Goal: Task Accomplishment & Management: Manage account settings

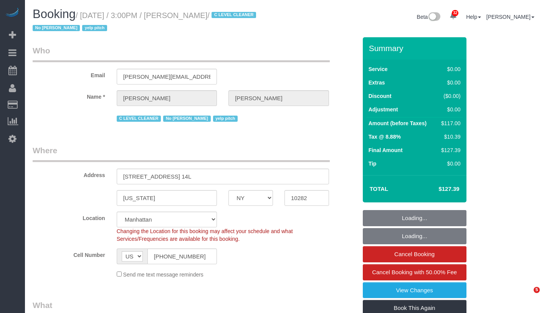
select select "NY"
select select "number:89"
select select "number:90"
select select "number:15"
select select "number:6"
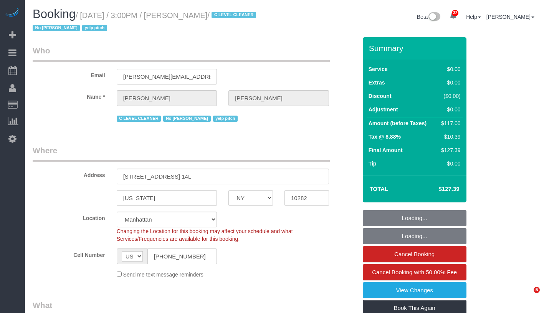
select select "number:21"
select select "object:992"
select select "string:stripe-pm_1KsUWe4VGloSiKo7se352iAz"
select select "spot1"
select select "object:1112"
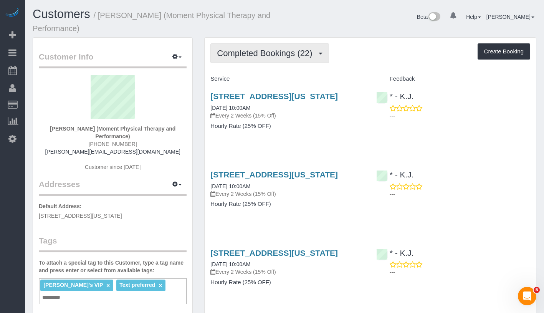
click at [268, 55] on span "Completed Bookings (22)" at bounding box center [266, 53] width 99 height 10
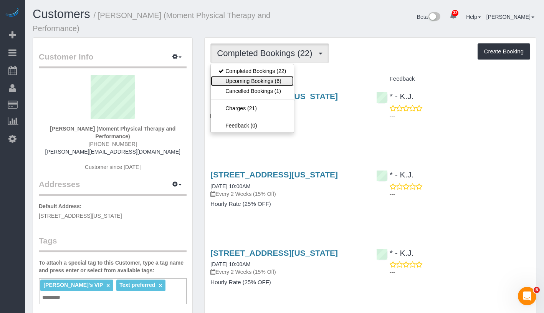
click at [266, 79] on link "Upcoming Bookings (6)" at bounding box center [252, 81] width 83 height 10
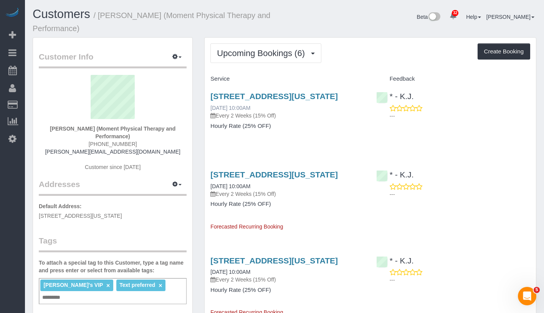
drag, startPoint x: 265, startPoint y: 119, endPoint x: 211, endPoint y: 118, distance: 54.1
click at [211, 118] on div "2 West 45th Street, Suite 201, New York, NY 10038 10/04/2025 10:00AM Every 2 We…" at bounding box center [287, 106] width 154 height 28
copy link "10/04/2025 10:00AM"
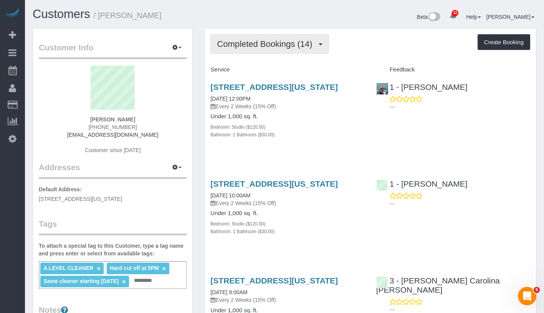
click at [266, 41] on span "Completed Bookings (14)" at bounding box center [266, 44] width 99 height 10
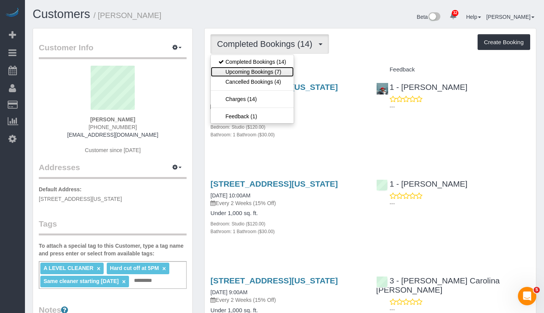
click at [267, 71] on link "Upcoming Bookings (7)" at bounding box center [252, 72] width 83 height 10
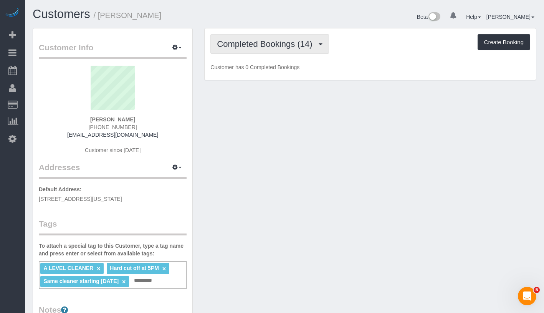
click at [270, 46] on span "Completed Bookings (14)" at bounding box center [266, 44] width 99 height 10
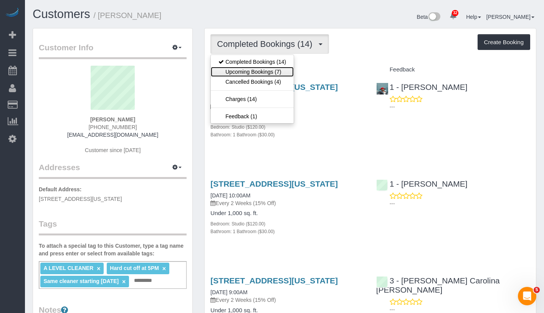
click at [268, 70] on link "Upcoming Bookings (7)" at bounding box center [252, 72] width 83 height 10
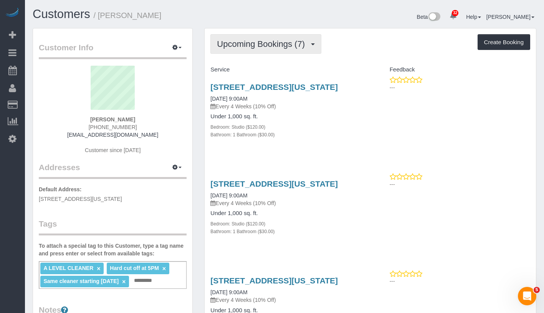
click at [281, 43] on span "Upcoming Bookings (7)" at bounding box center [263, 44] width 92 height 10
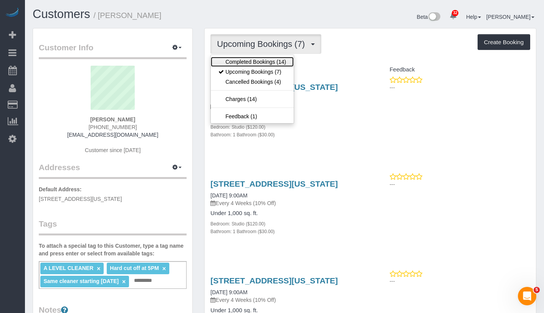
click at [274, 60] on link "Completed Bookings (14)" at bounding box center [252, 62] width 83 height 10
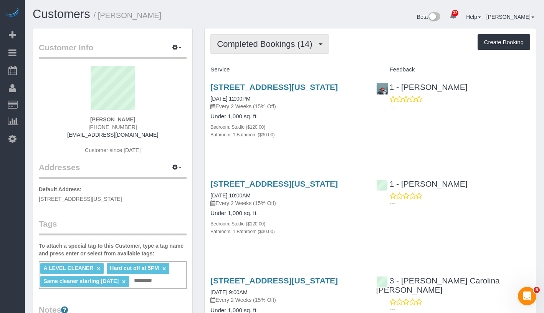
click at [240, 45] on span "Completed Bookings (14)" at bounding box center [266, 44] width 99 height 10
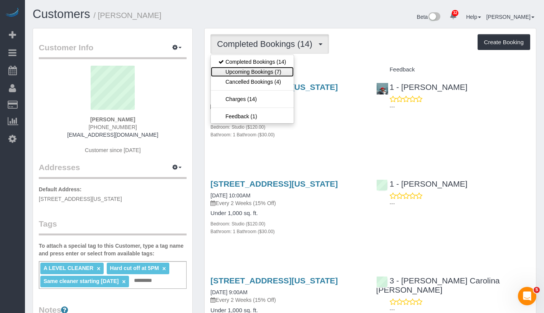
click at [242, 69] on link "Upcoming Bookings (7)" at bounding box center [252, 72] width 83 height 10
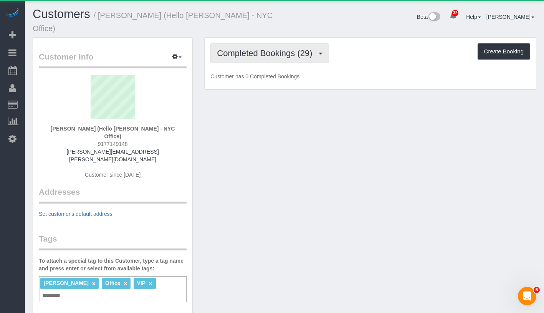
click at [273, 49] on button "Completed Bookings (29)" at bounding box center [269, 53] width 118 height 20
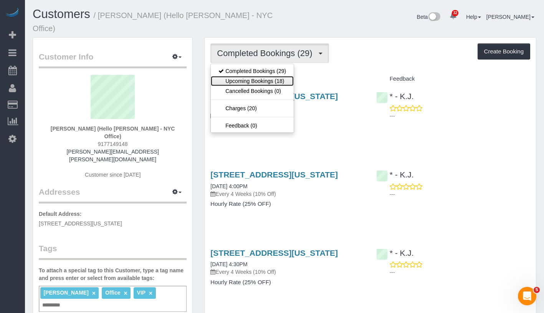
click at [274, 76] on link "Upcoming Bookings (18)" at bounding box center [252, 81] width 83 height 10
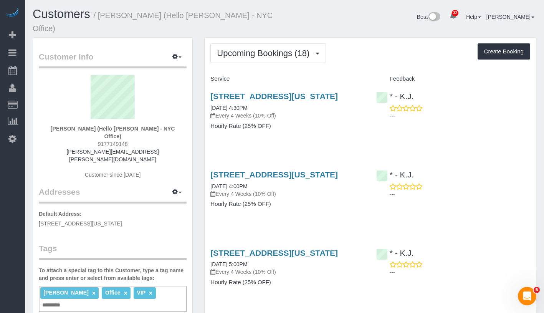
click at [260, 48] on span "Upcoming Bookings (18)" at bounding box center [265, 53] width 96 height 10
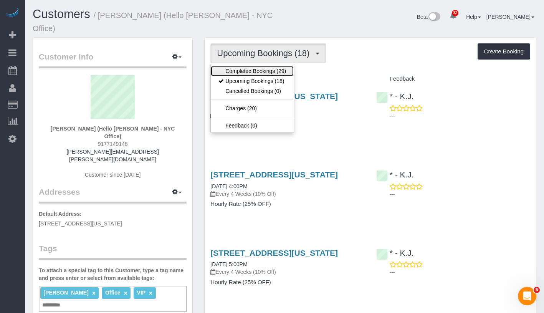
click at [259, 66] on link "Completed Bookings (29)" at bounding box center [252, 71] width 83 height 10
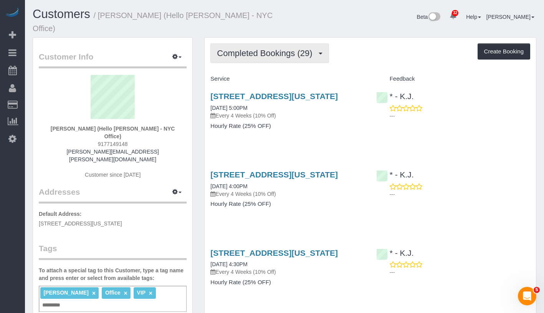
click at [284, 48] on span "Completed Bookings (29)" at bounding box center [266, 53] width 99 height 10
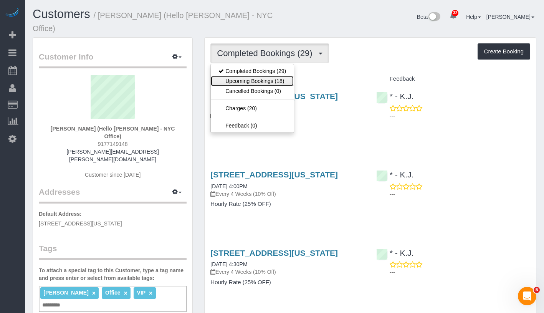
click at [265, 76] on link "Upcoming Bookings (18)" at bounding box center [252, 81] width 83 height 10
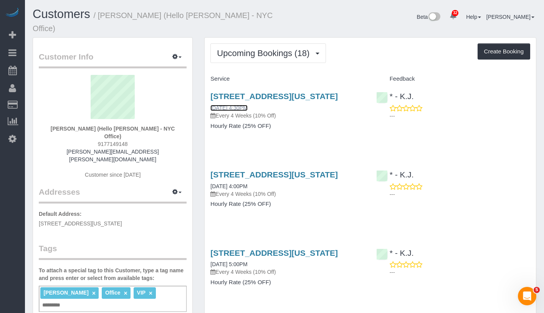
click at [243, 106] on link "[DATE] 4:30PM" at bounding box center [228, 108] width 37 height 6
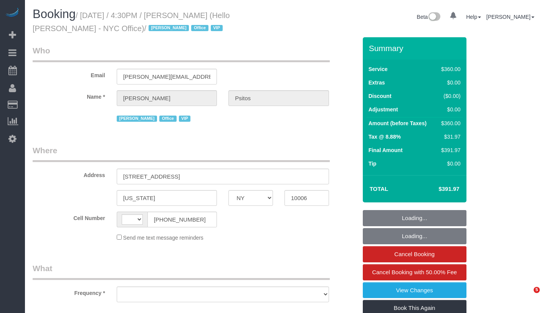
select select "NY"
select select "string:[GEOGRAPHIC_DATA]"
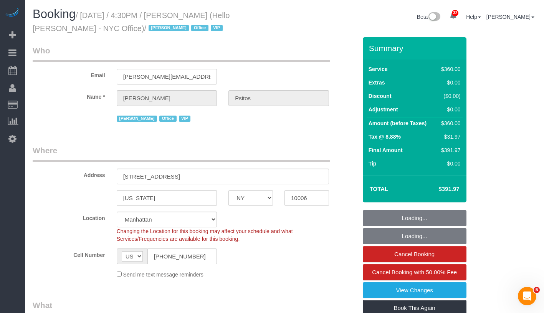
select select "2"
select select "180"
select select "object:1144"
select select "number:89"
select select "number:90"
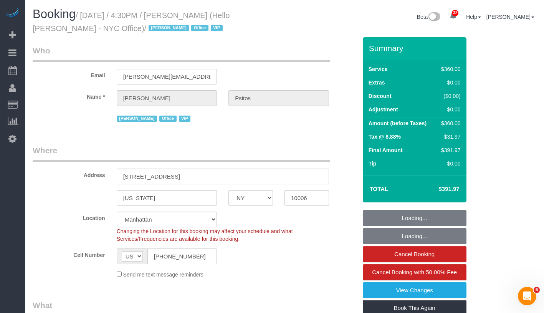
select select "number:15"
select select "number:7"
select select "object:1676"
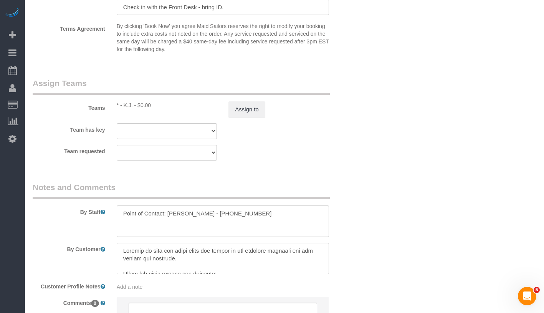
scroll to position [934, 0]
